Goal: Information Seeking & Learning: Find specific page/section

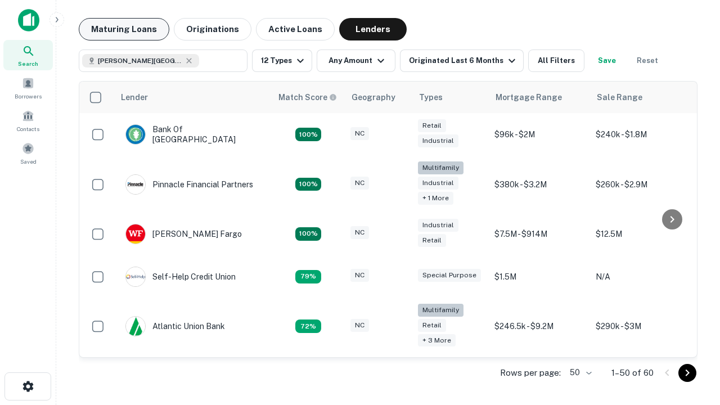
click at [124, 29] on button "Maturing Loans" at bounding box center [124, 29] width 91 height 22
